Goal: Task Accomplishment & Management: Use online tool/utility

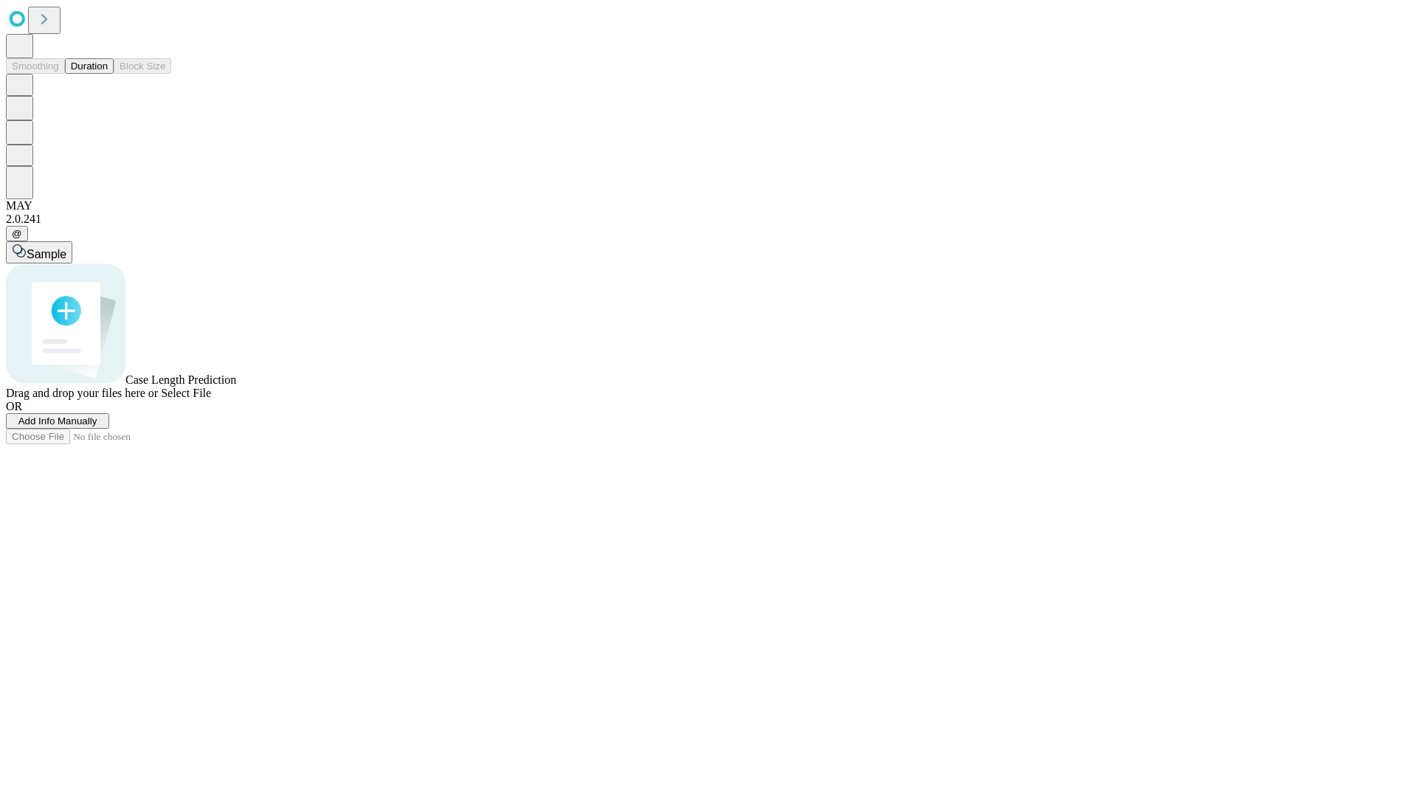
click at [108, 74] on button "Duration" at bounding box center [89, 65] width 49 height 15
click at [97, 427] on span "Add Info Manually" at bounding box center [57, 420] width 79 height 11
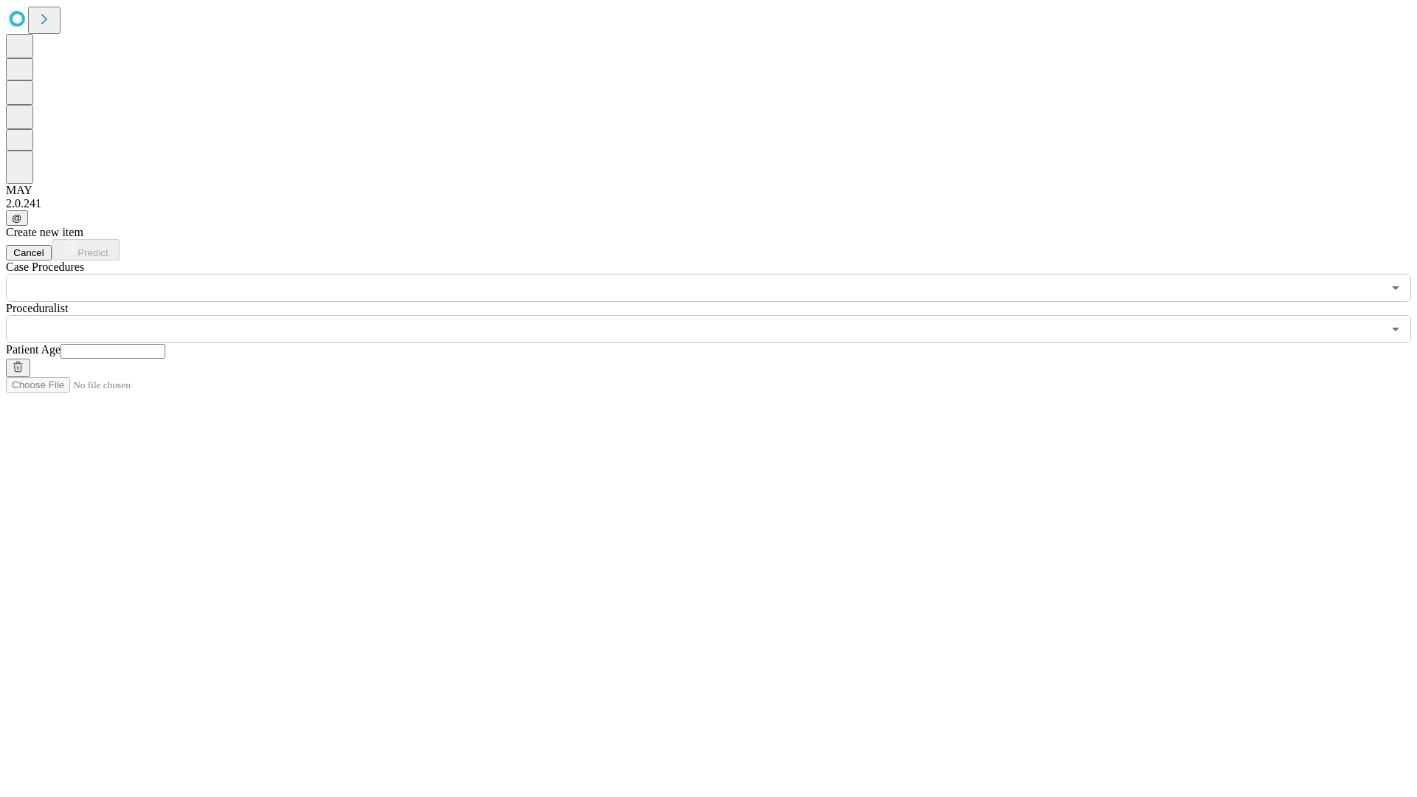
click at [165, 344] on input "text" at bounding box center [113, 351] width 105 height 15
type input "**"
click at [719, 315] on input "text" at bounding box center [694, 329] width 1376 height 28
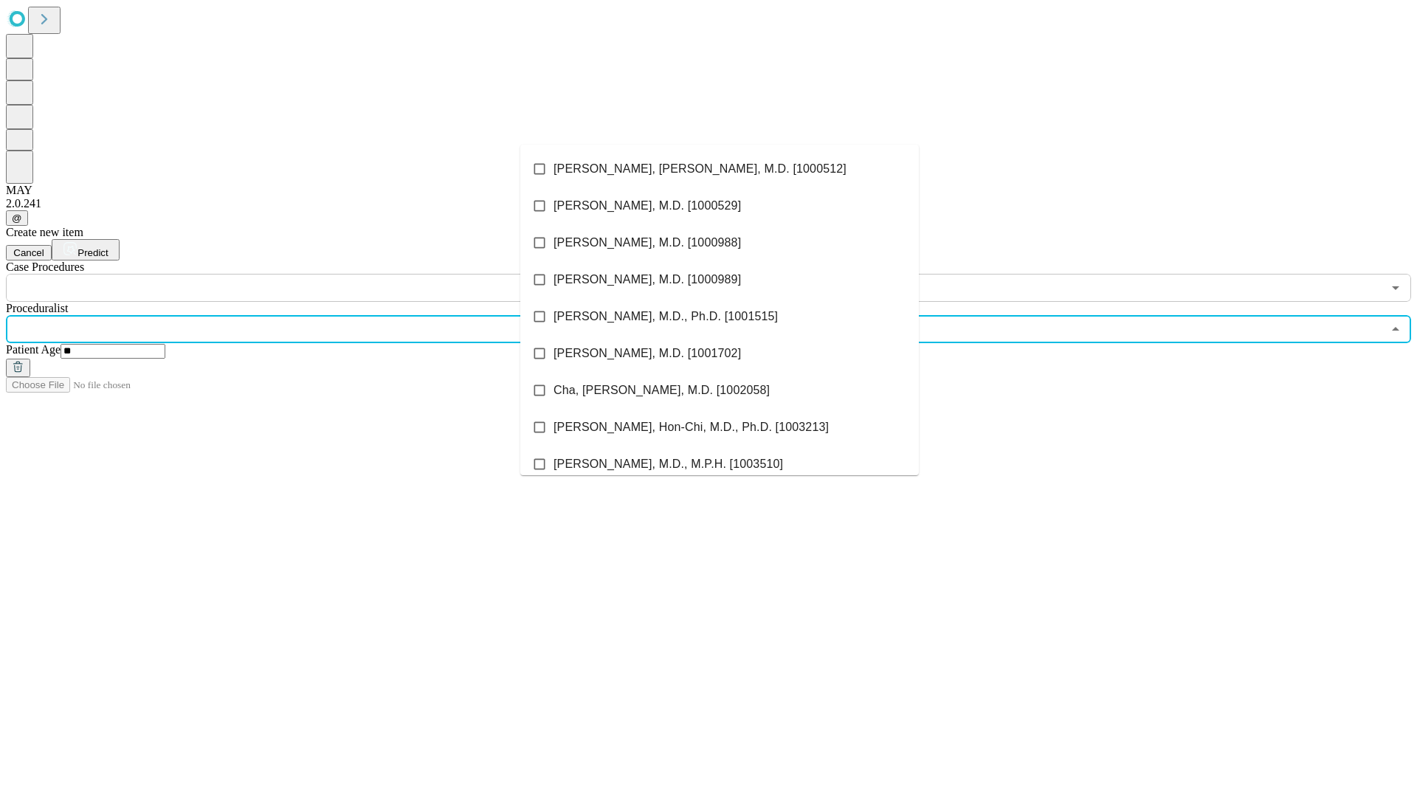
click at [719, 169] on li "[PERSON_NAME], [PERSON_NAME], M.D. [1000512]" at bounding box center [719, 169] width 398 height 37
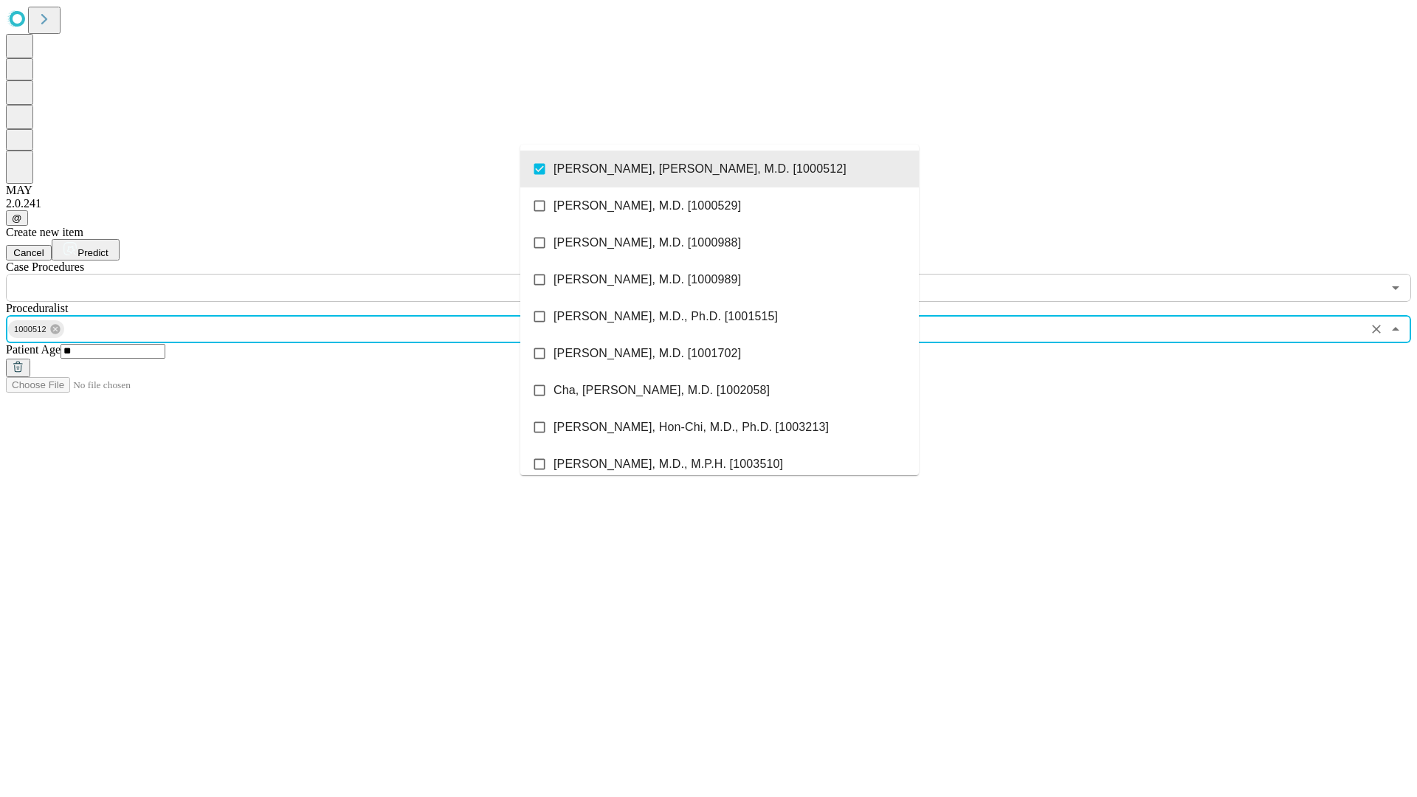
click at [310, 274] on input "text" at bounding box center [694, 288] width 1376 height 28
